Goal: Task Accomplishment & Management: Use online tool/utility

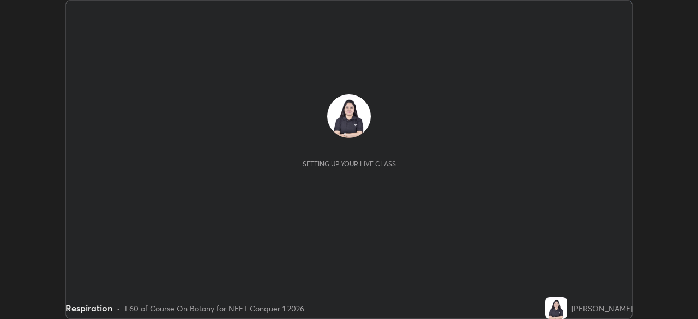
scroll to position [319, 698]
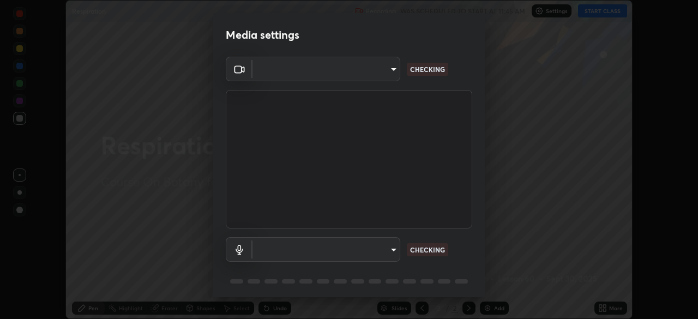
type input "878bb5f6a99355e2393efba74ceef3b3f7716bef1db07c11a5baaa90f242d193"
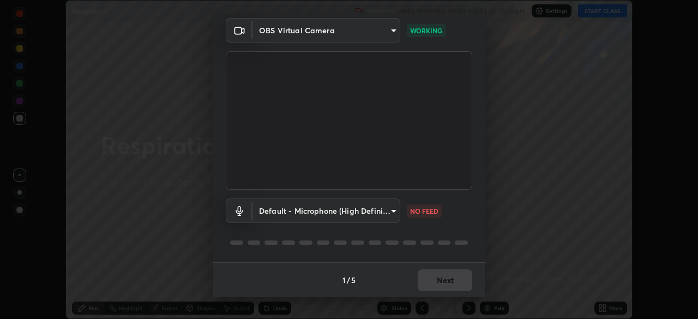
click at [367, 214] on body "Erase all Respiration Recording WAS SCHEDULED TO START AT 11:45 AM Settings STA…" at bounding box center [349, 159] width 698 height 319
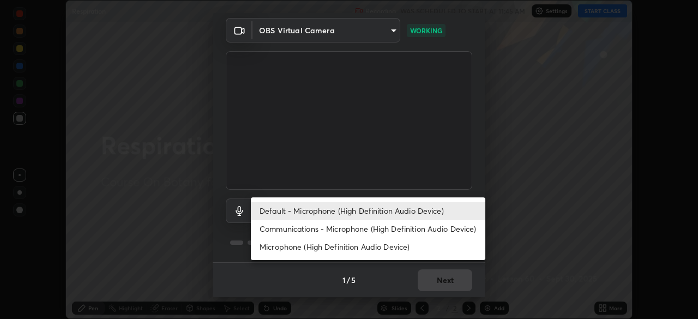
click at [369, 232] on li "Communications - Microphone (High Definition Audio Device)" at bounding box center [368, 229] width 235 height 18
type input "communications"
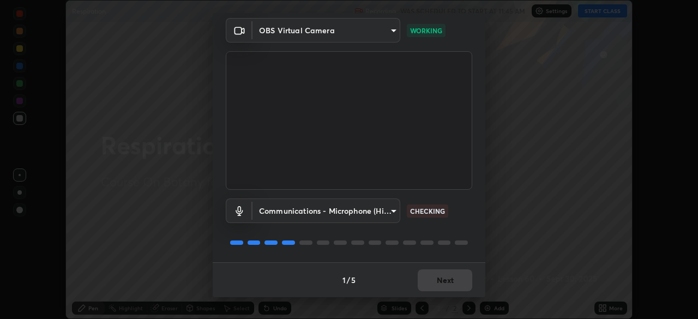
click at [368, 246] on div at bounding box center [349, 242] width 247 height 13
click at [432, 286] on button "Next" at bounding box center [445, 281] width 55 height 22
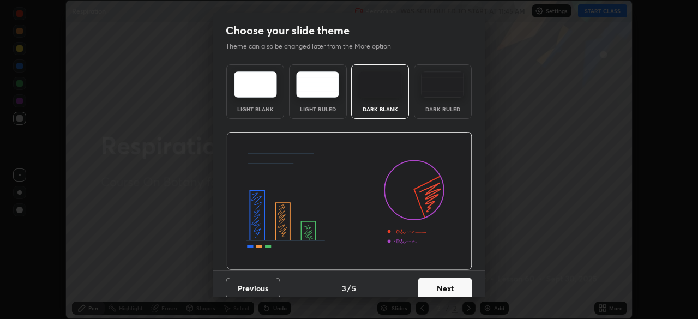
click at [431, 284] on button "Next" at bounding box center [445, 289] width 55 height 22
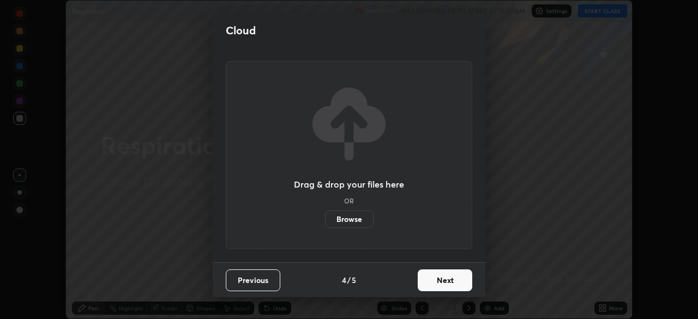
click at [429, 287] on button "Next" at bounding box center [445, 281] width 55 height 22
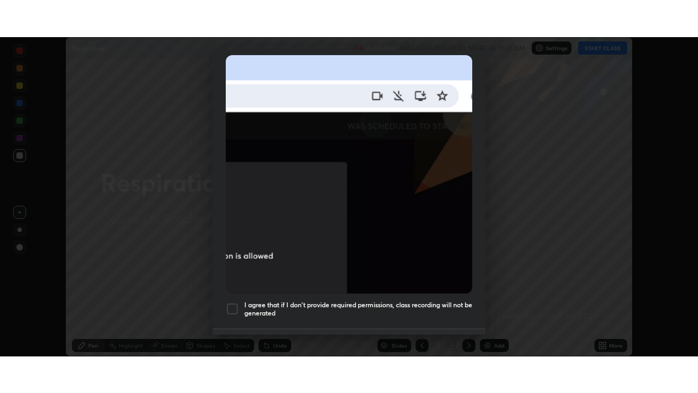
scroll to position [261, 0]
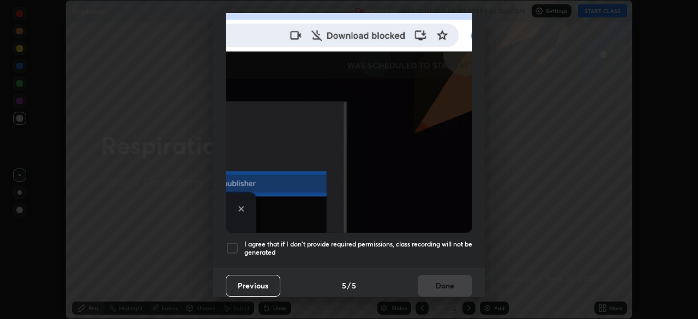
click at [417, 243] on h5 "I agree that if I don't provide required permissions, class recording will not …" at bounding box center [358, 248] width 228 height 17
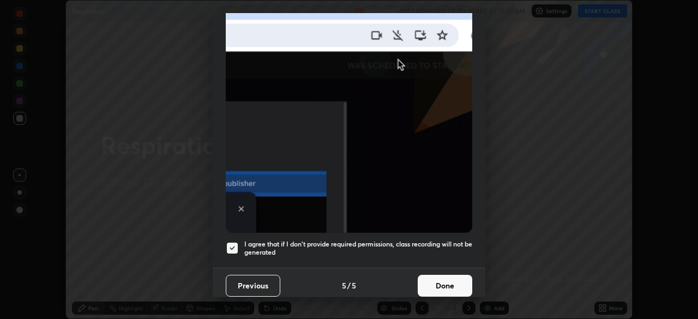
click at [428, 277] on button "Done" at bounding box center [445, 286] width 55 height 22
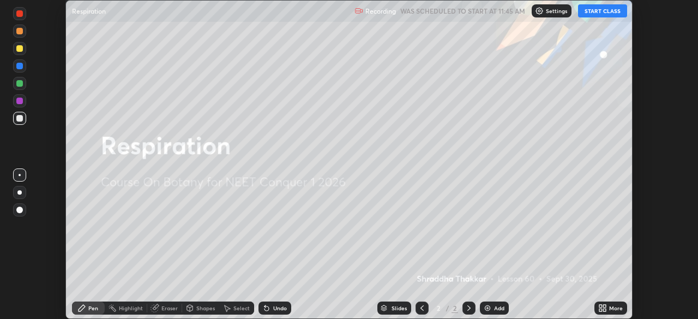
click at [588, 14] on button "START CLASS" at bounding box center [602, 10] width 49 height 13
click at [606, 309] on icon at bounding box center [604, 310] width 3 height 3
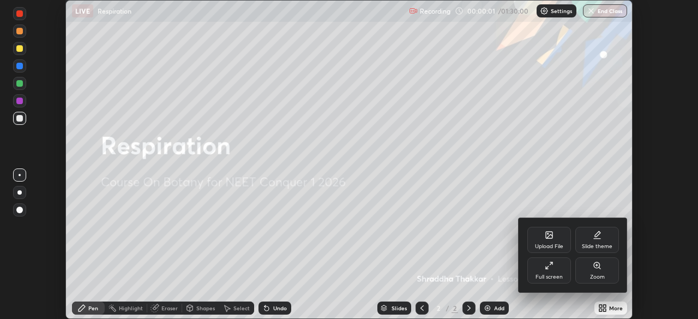
click at [541, 276] on div "Full screen" at bounding box center [549, 276] width 27 height 5
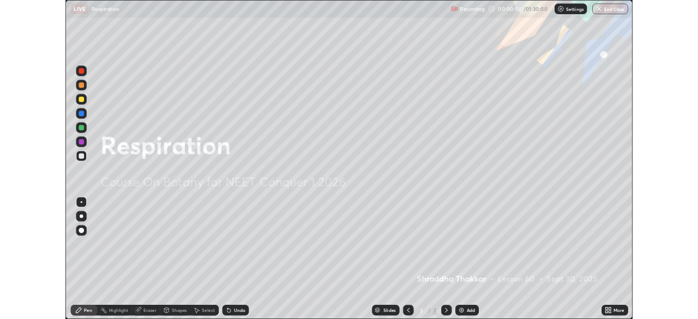
scroll to position [393, 698]
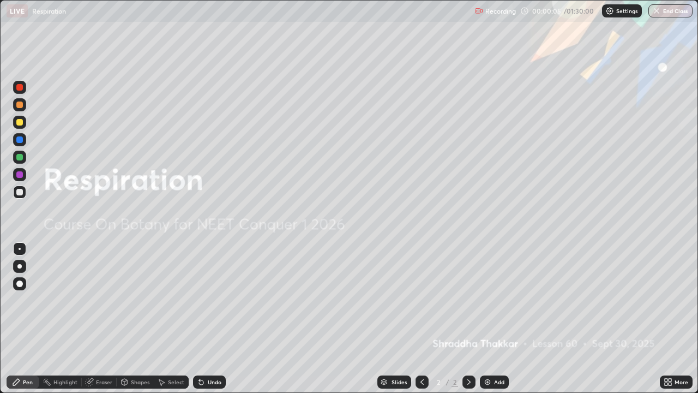
click at [676, 319] on div "More" at bounding box center [676, 381] width 33 height 13
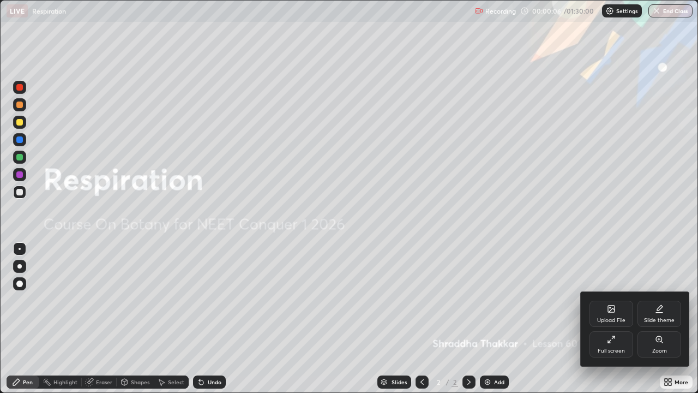
click at [616, 319] on div "Full screen" at bounding box center [611, 350] width 27 height 5
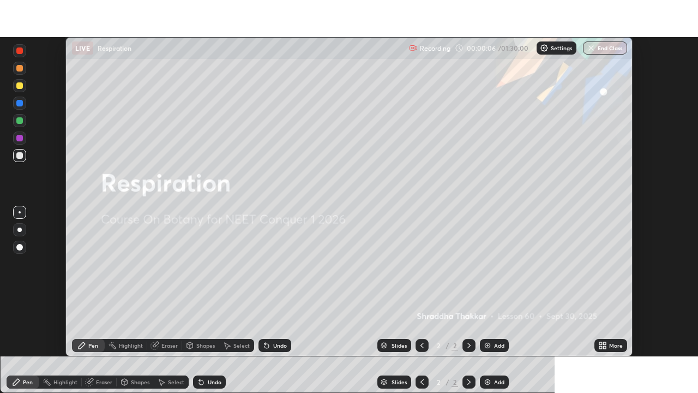
scroll to position [54245, 53866]
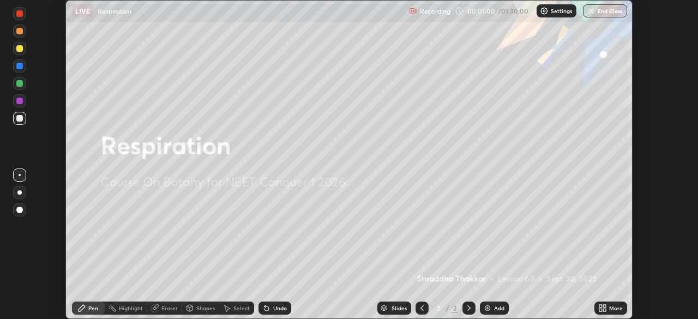
click at [611, 309] on div "More" at bounding box center [616, 308] width 14 height 5
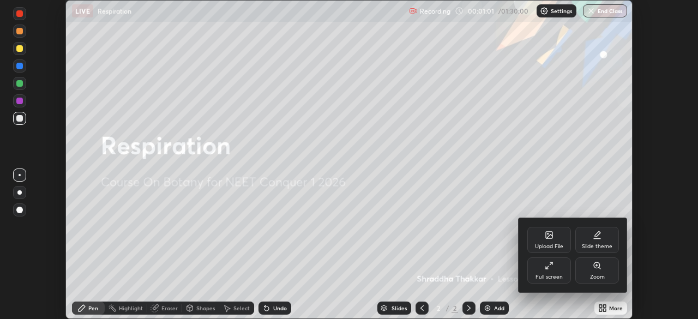
click at [557, 277] on div "Full screen" at bounding box center [549, 276] width 27 height 5
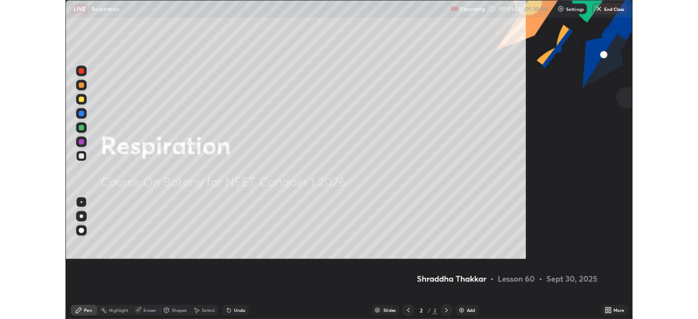
scroll to position [393, 698]
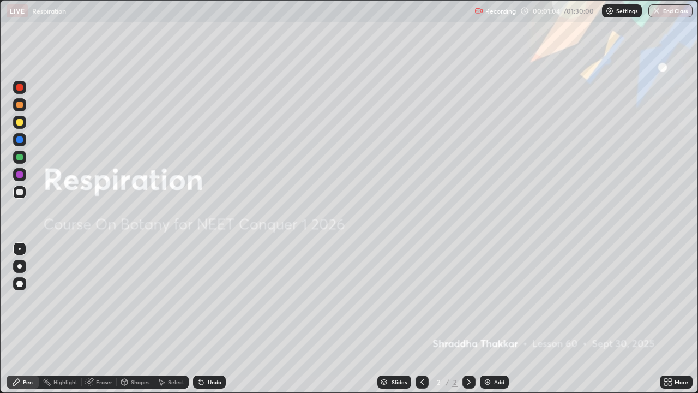
click at [668, 319] on icon at bounding box center [666, 383] width 3 height 3
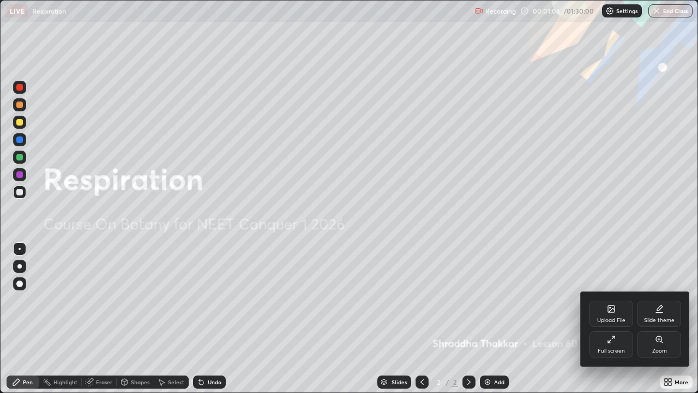
click at [618, 308] on div "Upload File" at bounding box center [612, 314] width 44 height 26
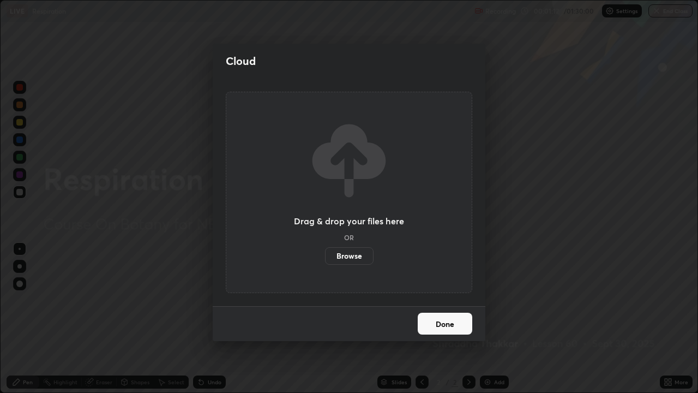
click at [363, 253] on label "Browse" at bounding box center [349, 255] width 49 height 17
click at [325, 253] on input "Browse" at bounding box center [325, 255] width 0 height 17
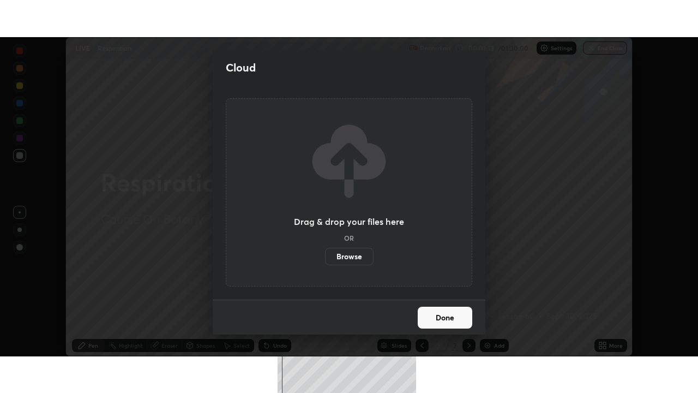
scroll to position [54245, 53866]
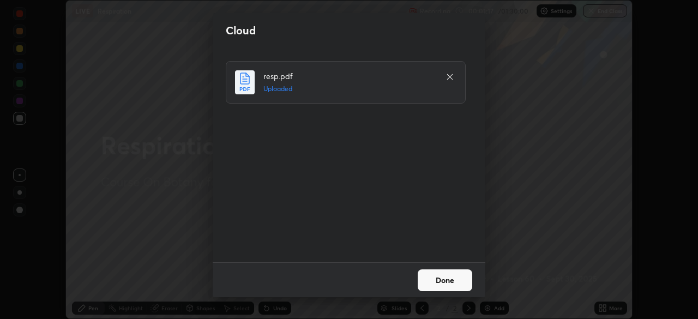
click at [440, 280] on button "Done" at bounding box center [445, 281] width 55 height 22
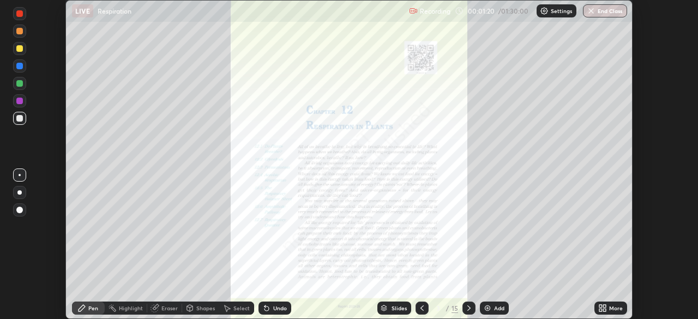
click at [601, 310] on icon at bounding box center [601, 310] width 3 height 3
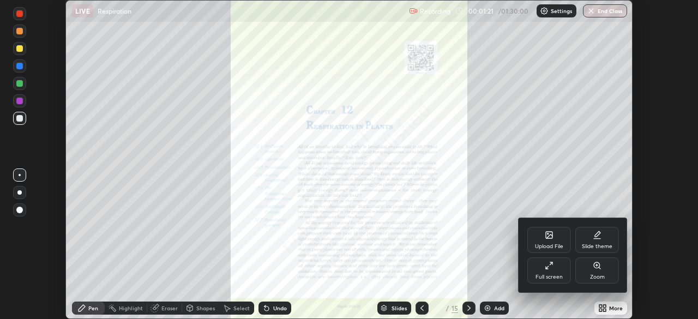
click at [551, 278] on div "Full screen" at bounding box center [549, 276] width 27 height 5
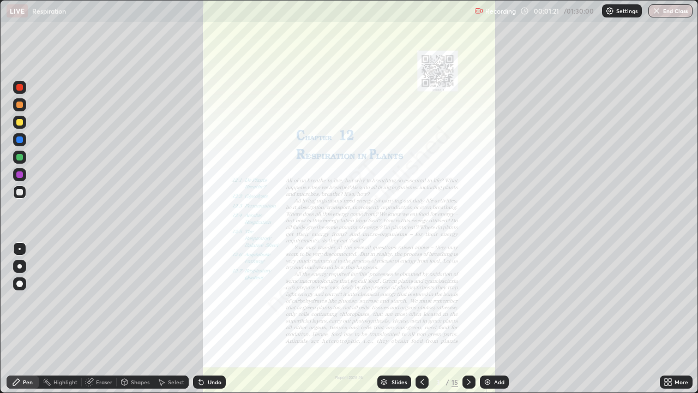
scroll to position [393, 698]
click at [425, 319] on icon at bounding box center [422, 382] width 9 height 9
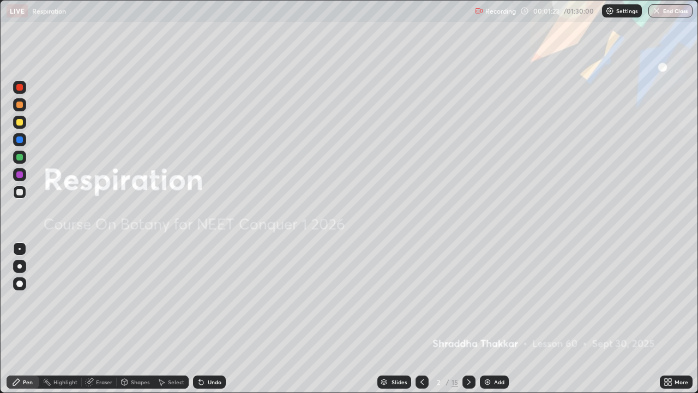
click at [498, 319] on div "Add" at bounding box center [499, 381] width 10 height 5
